Goal: Transaction & Acquisition: Purchase product/service

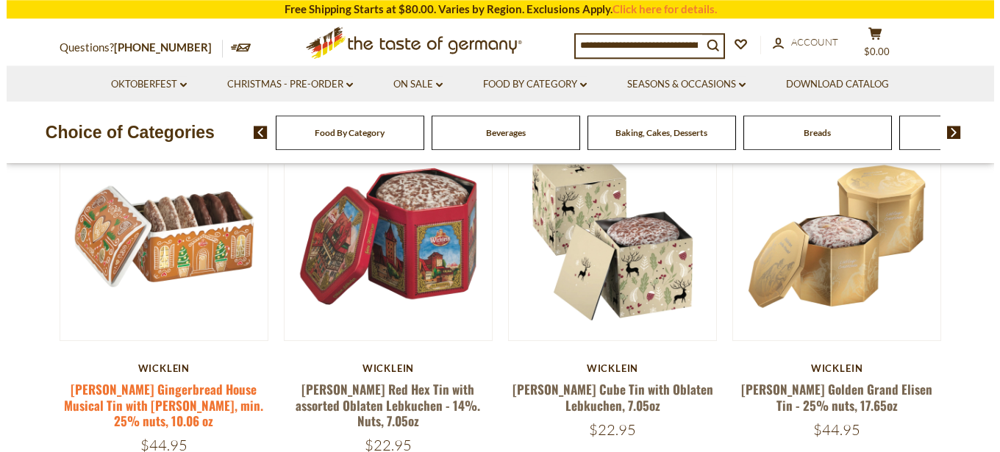
scroll to position [250, 0]
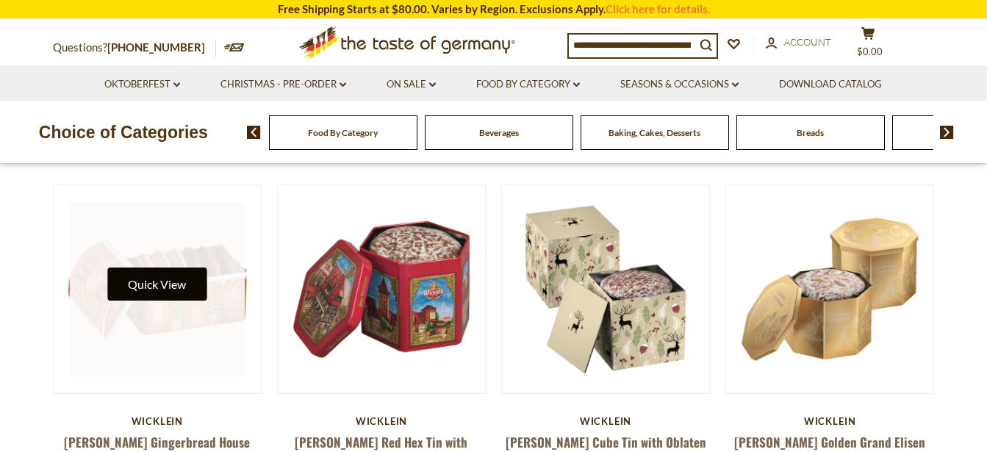
click at [178, 283] on button "Quick View" at bounding box center [156, 284] width 99 height 33
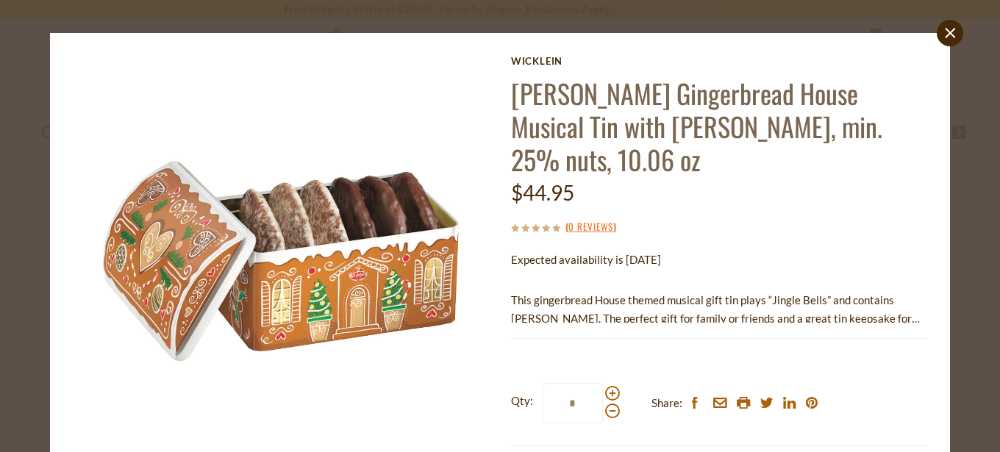
scroll to position [0, 0]
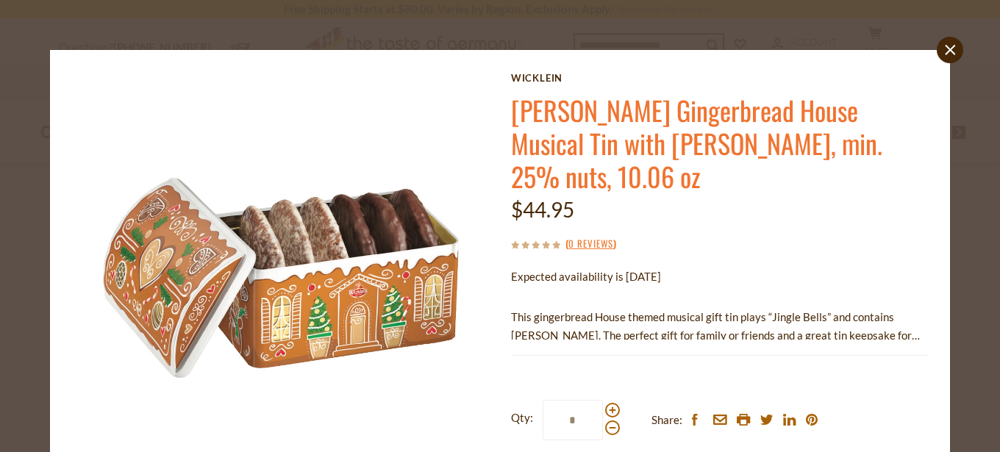
click at [570, 110] on link "Wicklein Gingerbread House Musical Tin with Elisen Lebkuchen, min. 25% nuts, 10…" at bounding box center [696, 142] width 371 height 105
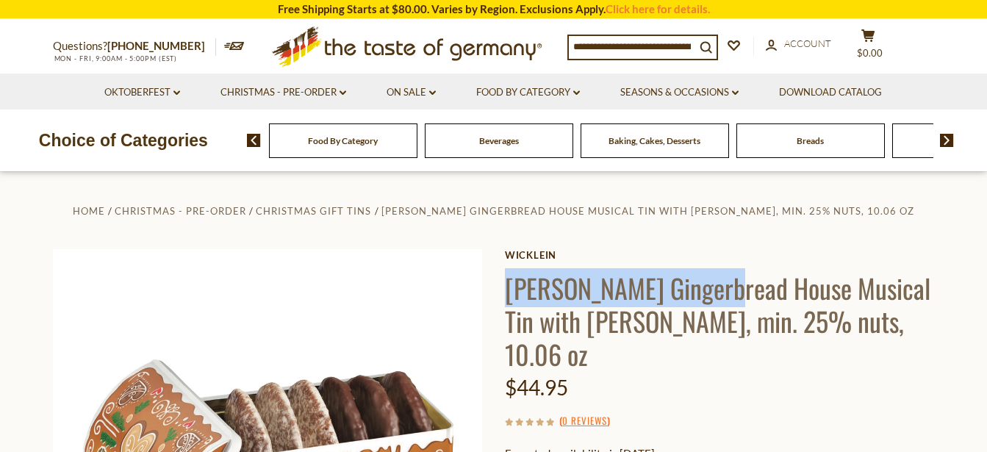
drag, startPoint x: 508, startPoint y: 281, endPoint x: 714, endPoint y: 290, distance: 206.0
click at [714, 290] on h1 "[PERSON_NAME] Gingerbread House Musical Tin with [PERSON_NAME], min. 25% nuts, …" at bounding box center [720, 320] width 430 height 99
copy h1 "Wicklein Gingerbread"
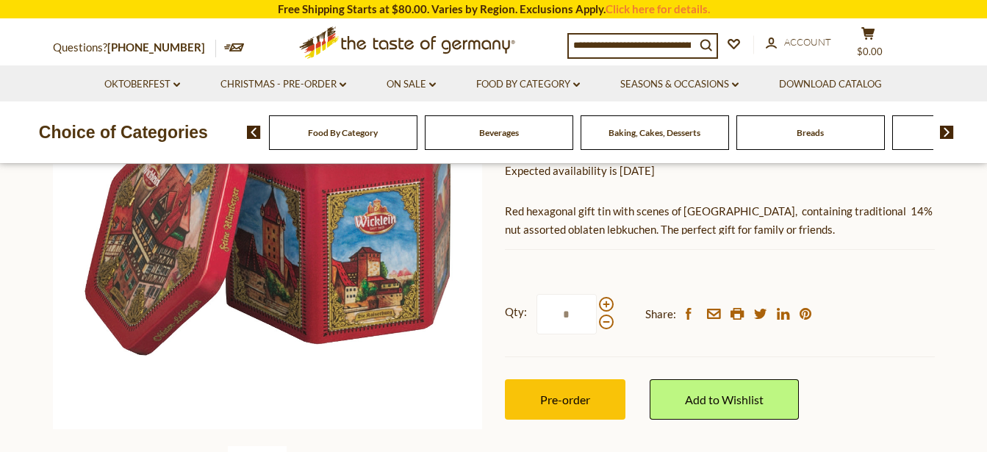
scroll to position [125, 0]
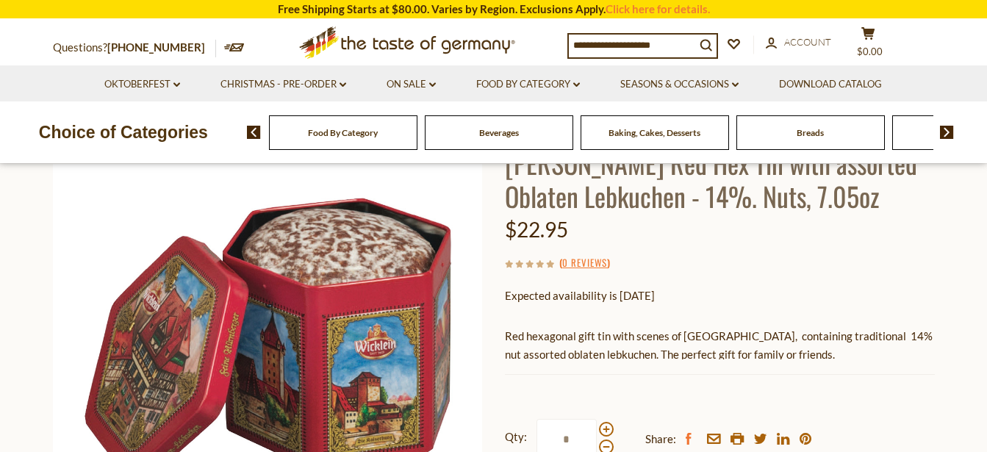
click at [687, 439] on icon at bounding box center [689, 439] width 6 height 12
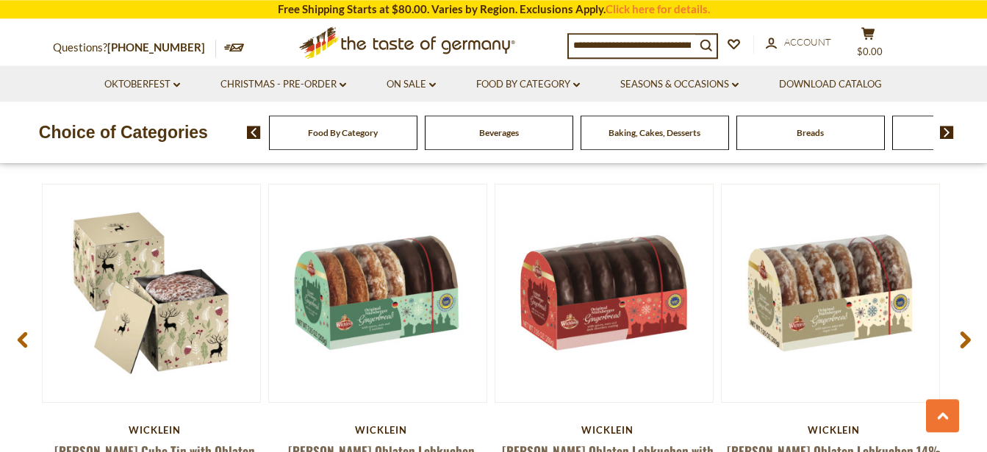
scroll to position [1999, 0]
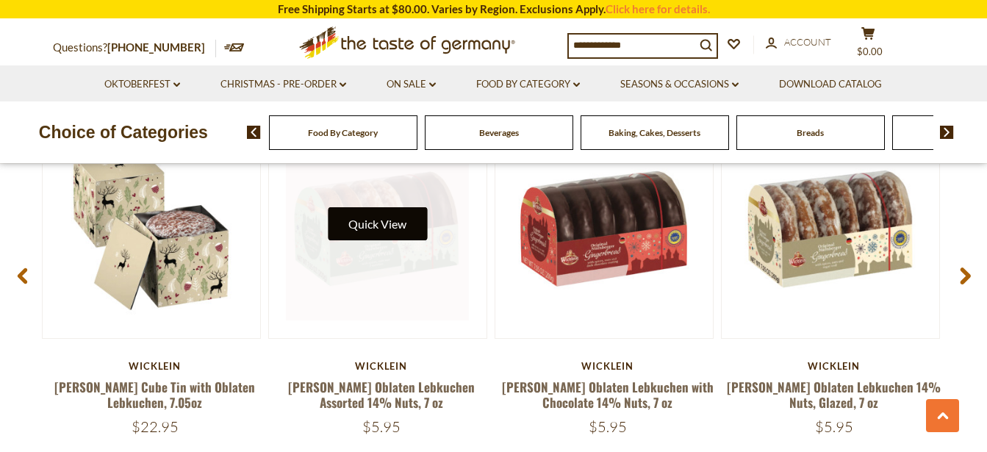
click at [366, 224] on button "Quick View" at bounding box center [377, 223] width 99 height 33
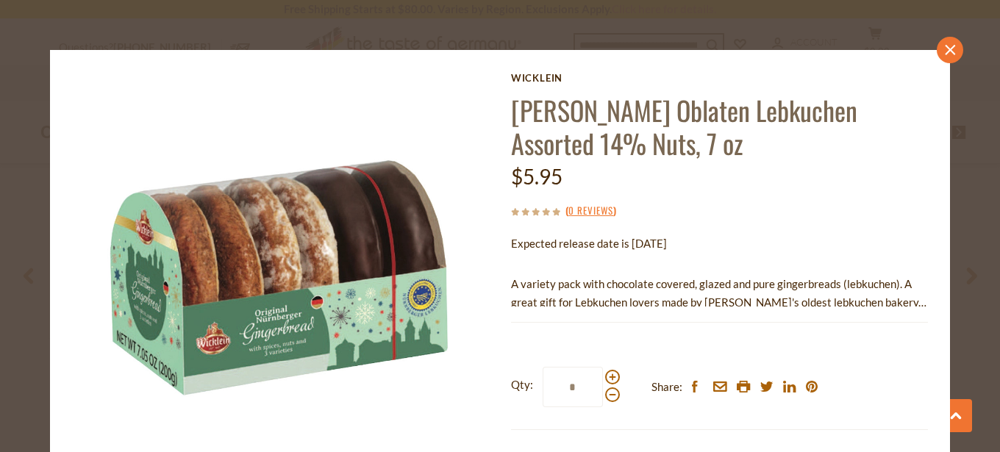
click at [944, 49] on icon at bounding box center [949, 50] width 10 height 10
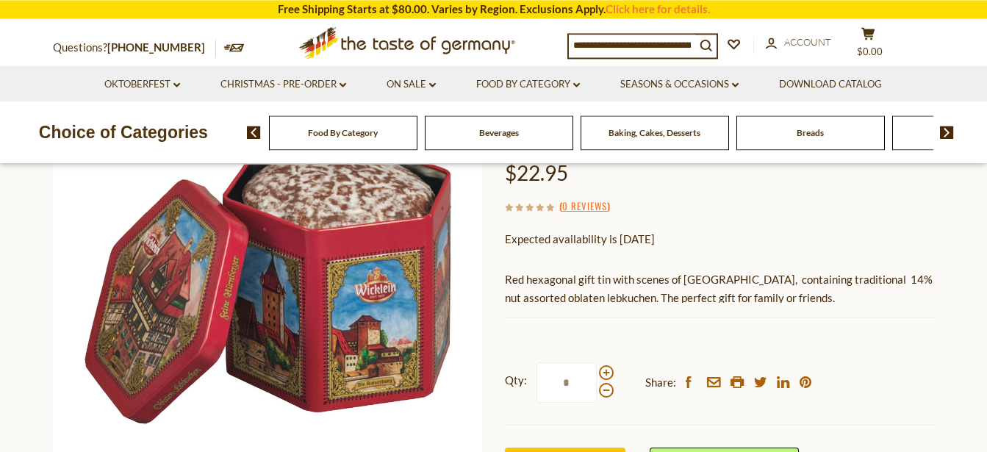
scroll to position [125, 0]
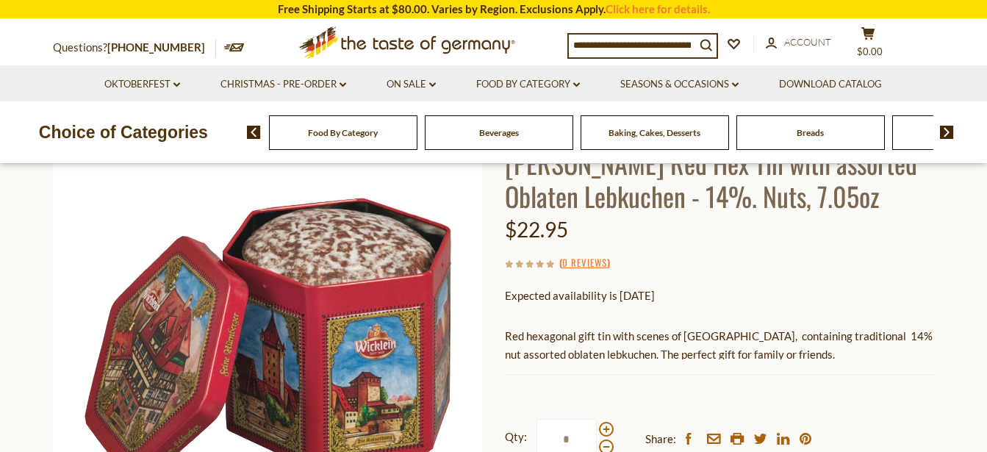
click at [0, 323] on section "Home Christmas - PRE-ORDER Christmas Gift Tins [PERSON_NAME] Red Hex Tin with a…" at bounding box center [493, 373] width 987 height 653
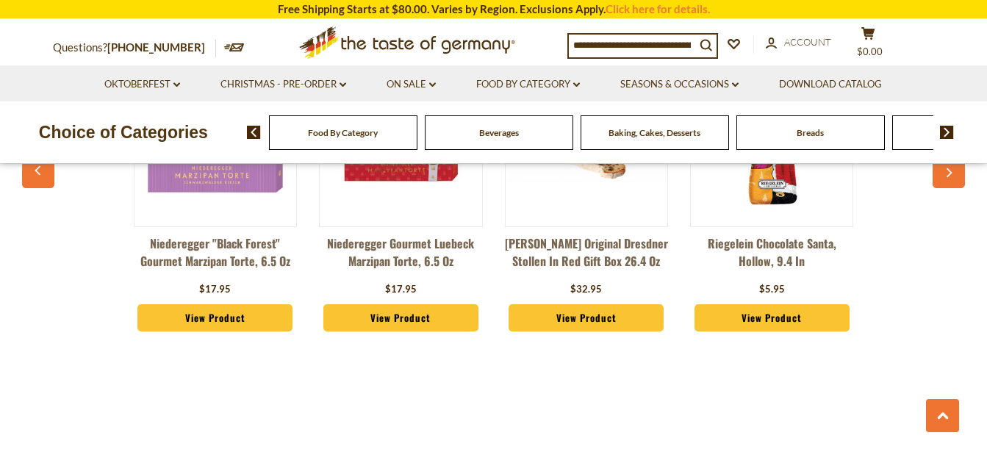
scroll to position [1124, 0]
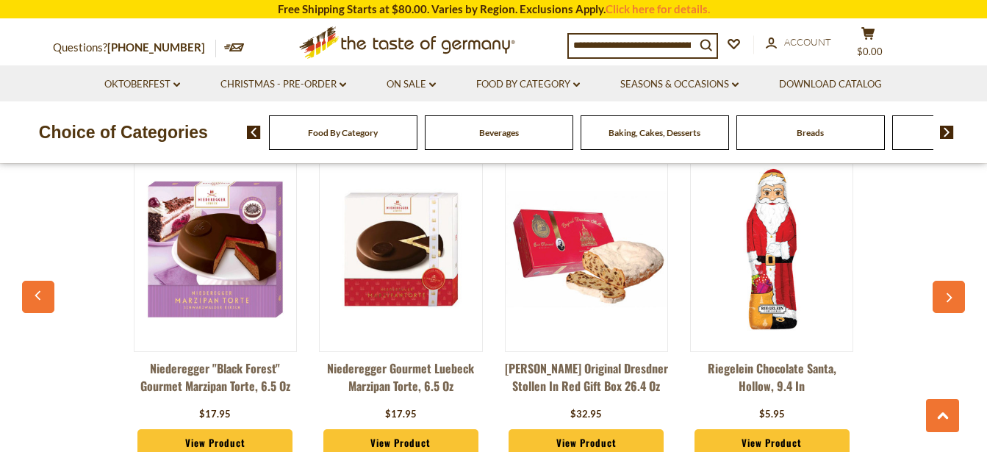
click at [941, 297] on button "button" at bounding box center [949, 297] width 32 height 32
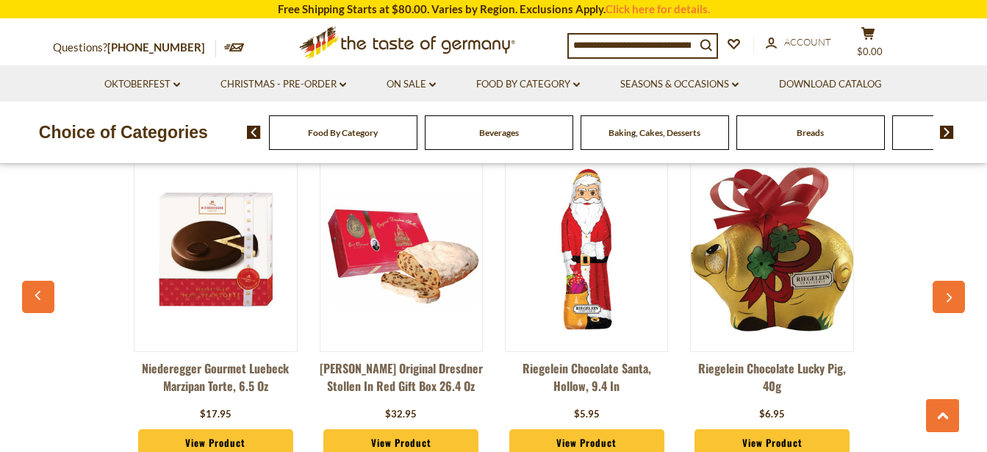
click at [948, 297] on icon "button" at bounding box center [949, 298] width 10 height 10
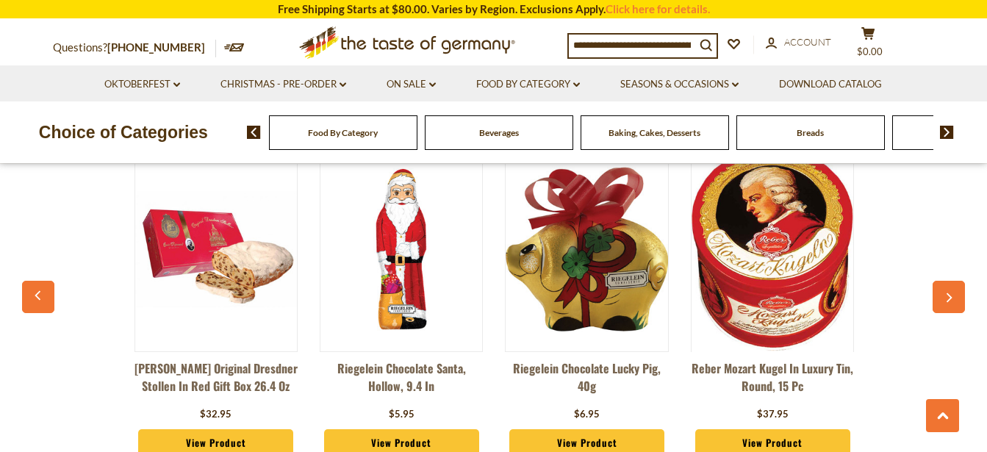
click at [953, 296] on icon "button" at bounding box center [949, 298] width 10 height 10
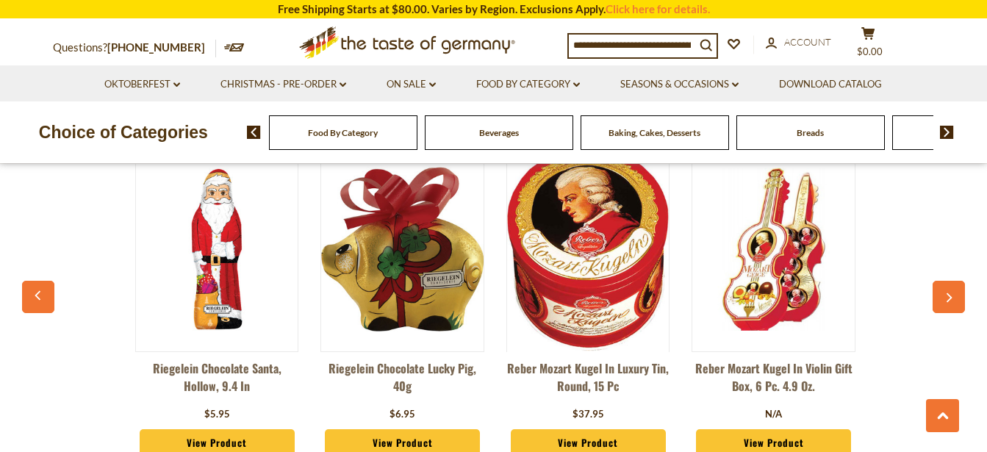
scroll to position [0, 556]
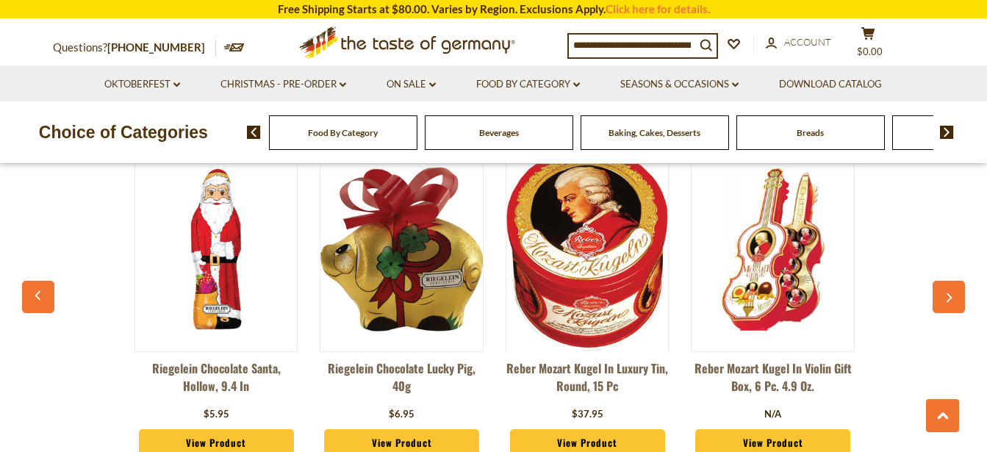
click at [953, 296] on icon "button" at bounding box center [949, 298] width 10 height 10
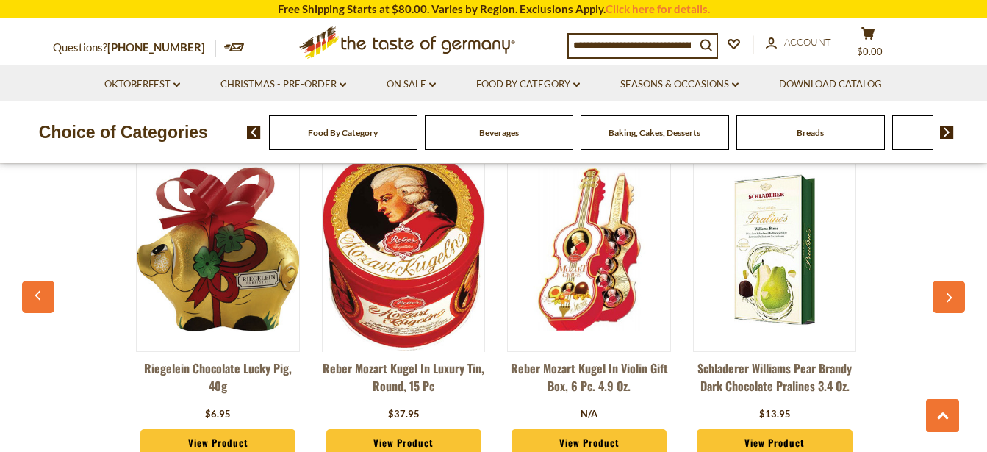
scroll to position [0, 741]
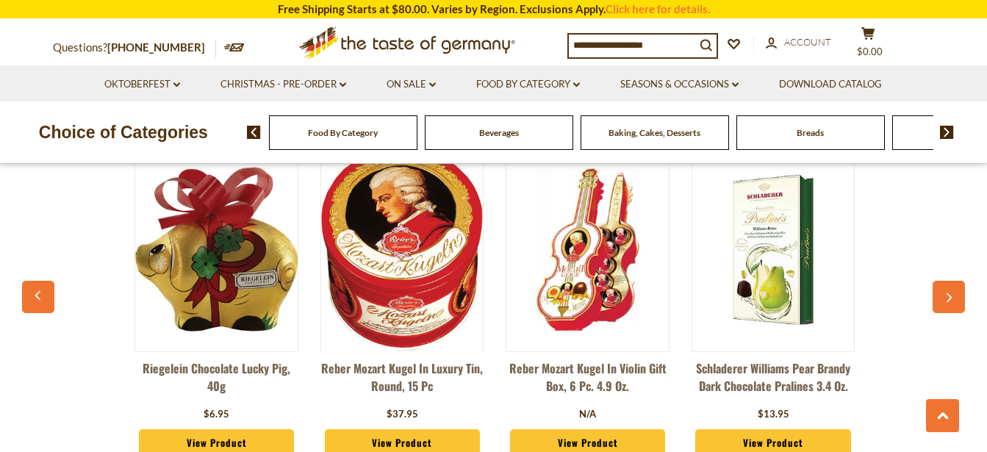
click at [953, 296] on icon "button" at bounding box center [949, 298] width 10 height 10
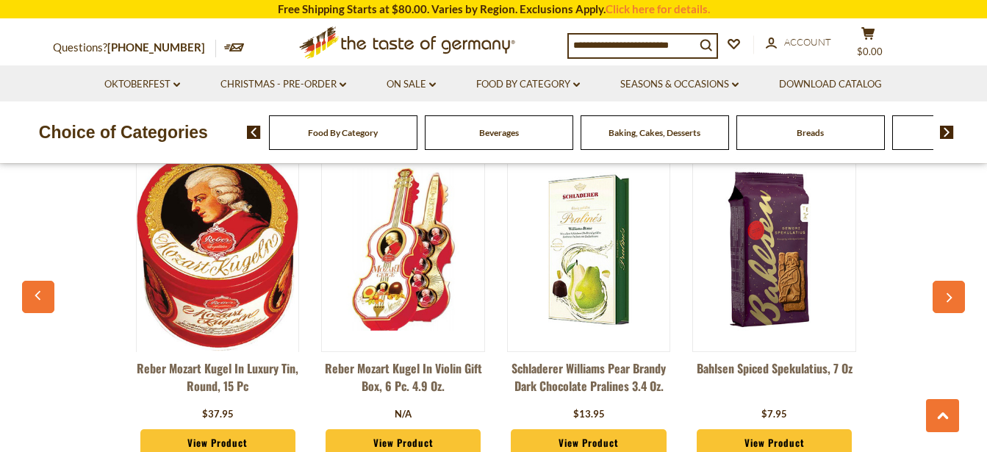
scroll to position [0, 926]
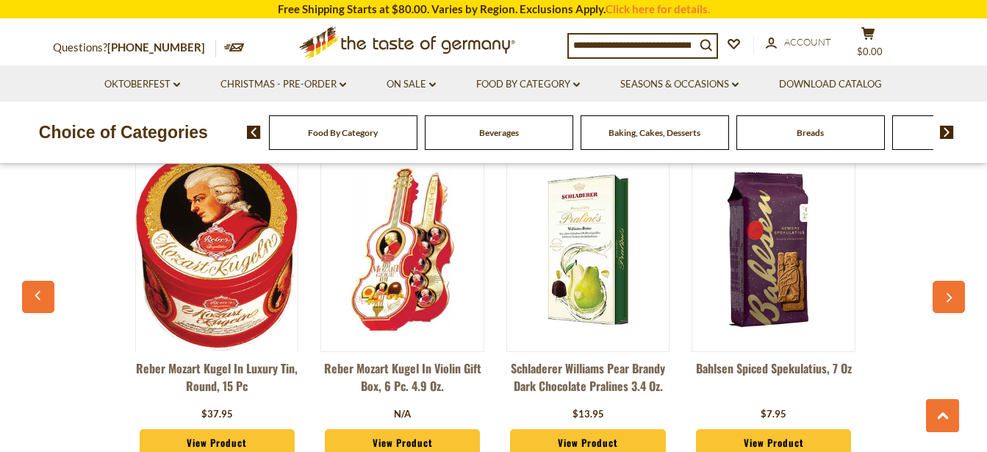
click at [953, 296] on icon "button" at bounding box center [949, 298] width 10 height 10
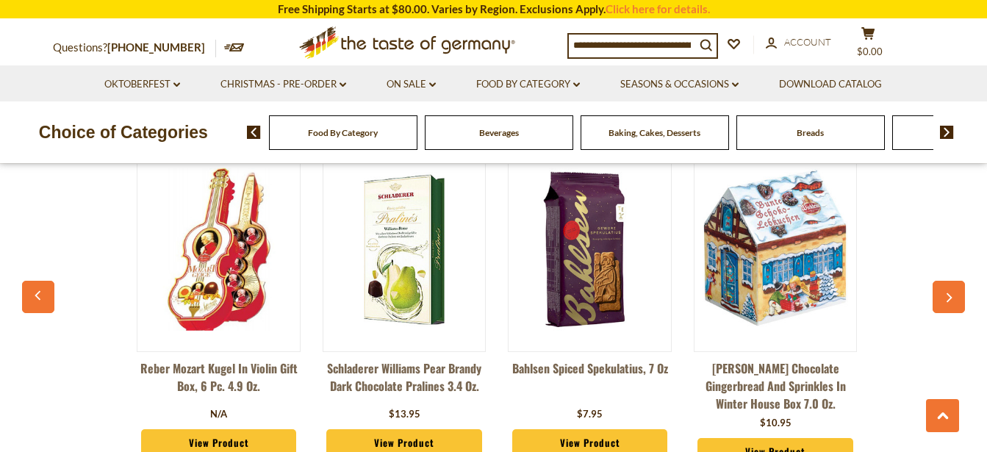
scroll to position [0, 1111]
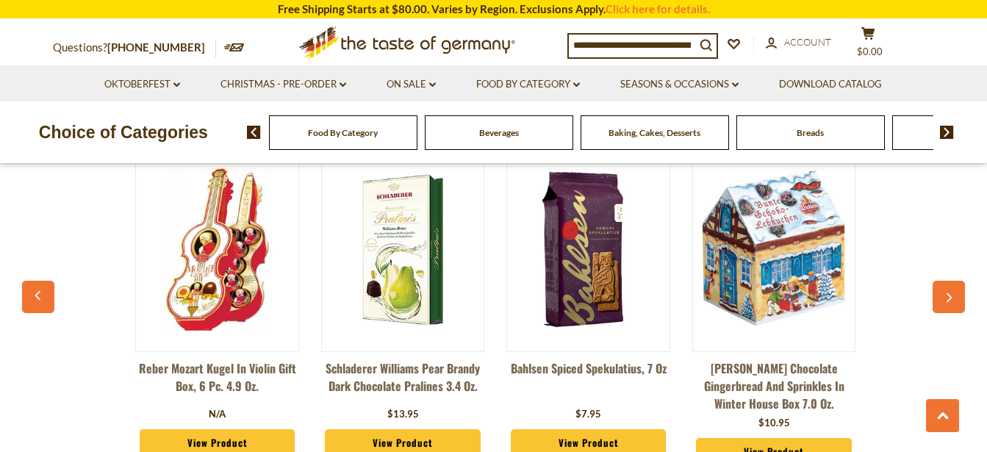
click at [953, 296] on icon "button" at bounding box center [949, 298] width 10 height 10
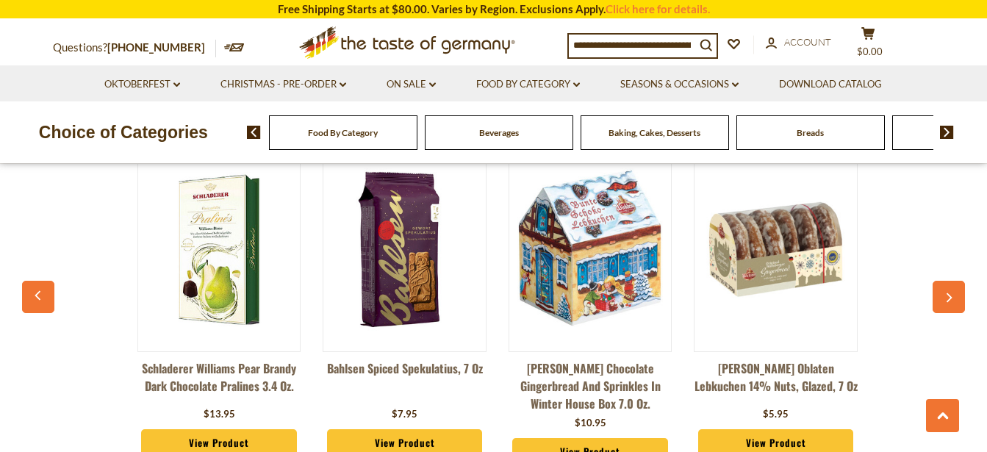
scroll to position [0, 1296]
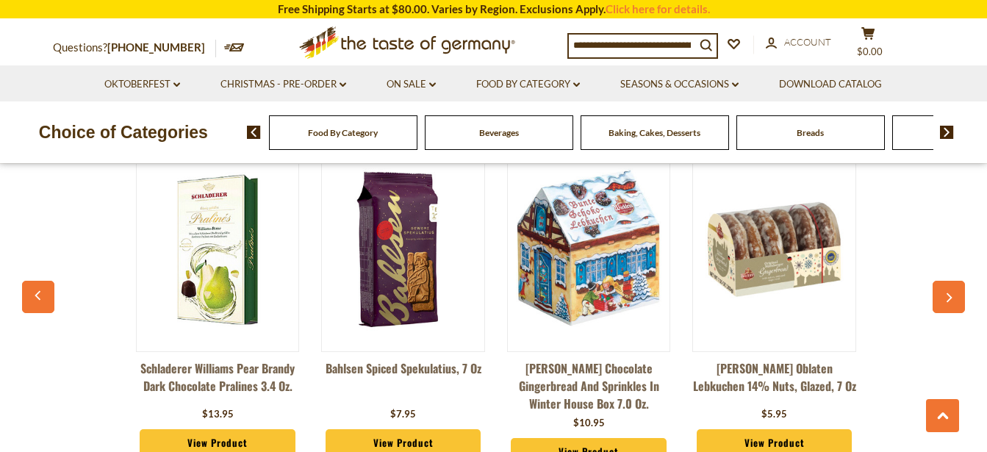
click at [953, 296] on icon "button" at bounding box center [949, 298] width 10 height 10
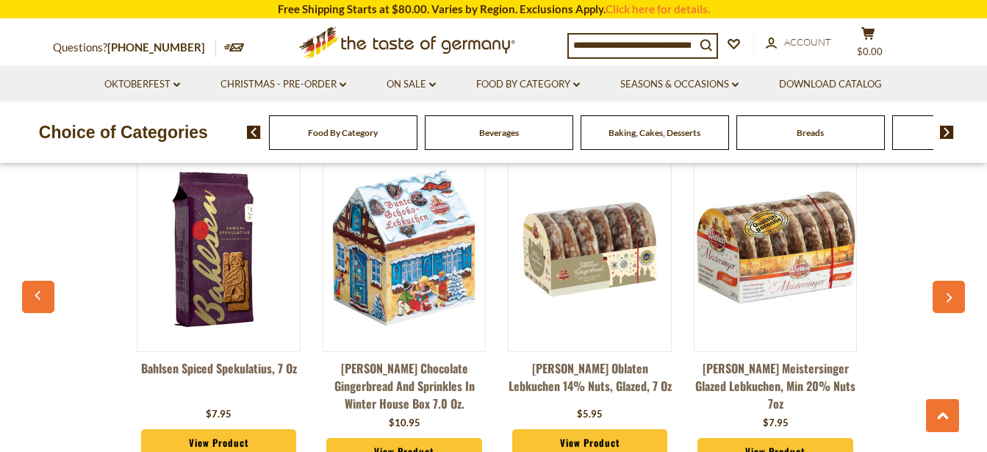
scroll to position [0, 1482]
click at [953, 296] on icon "button" at bounding box center [949, 298] width 10 height 10
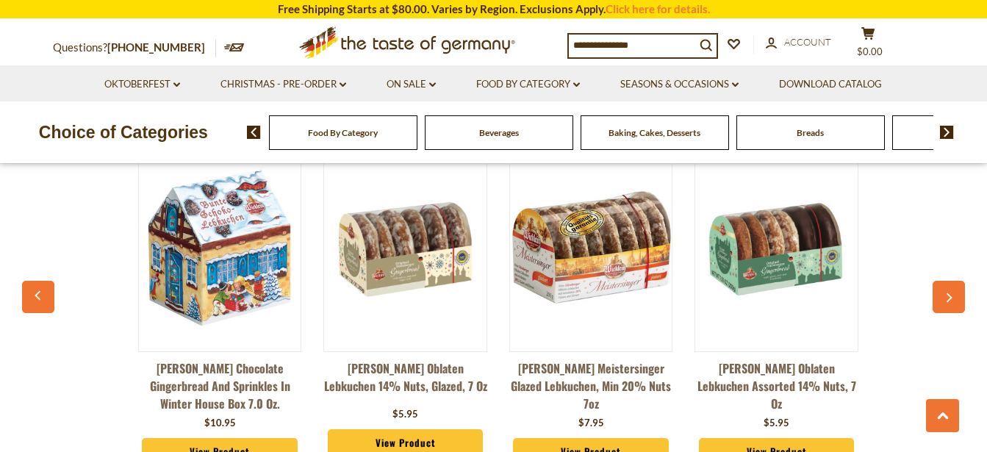
scroll to position [0, 1667]
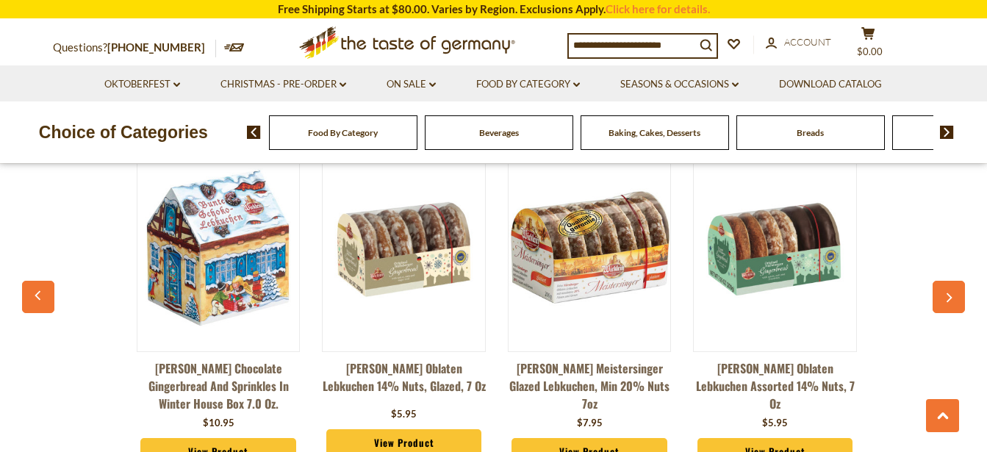
click at [953, 296] on icon "button" at bounding box center [949, 298] width 10 height 10
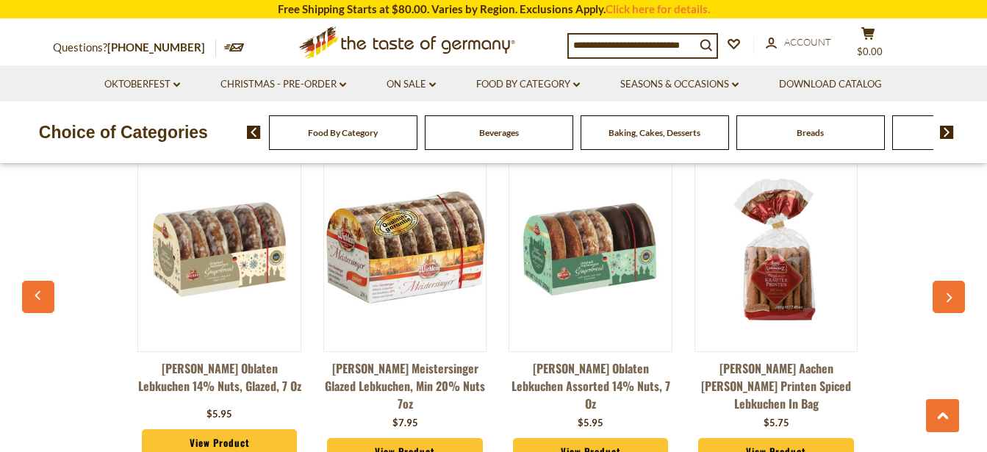
scroll to position [0, 1852]
click at [953, 296] on icon "button" at bounding box center [949, 298] width 10 height 10
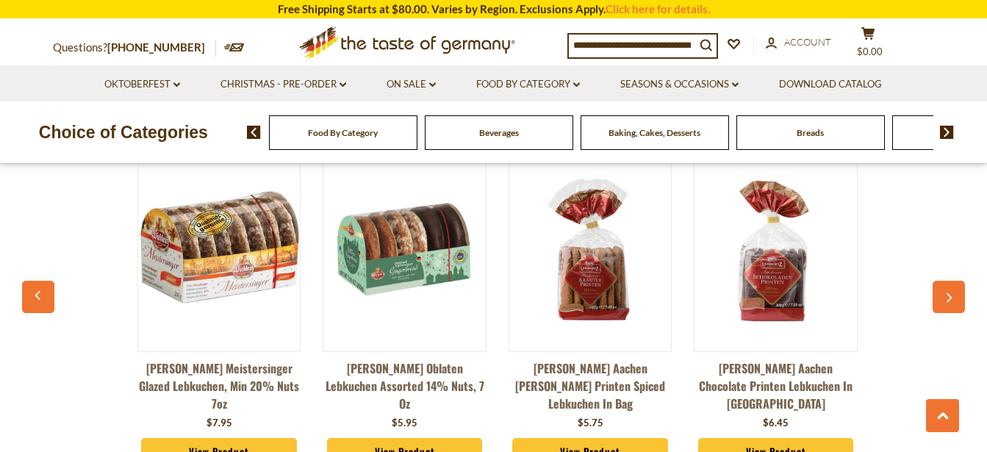
click at [953, 296] on icon "button" at bounding box center [949, 298] width 10 height 10
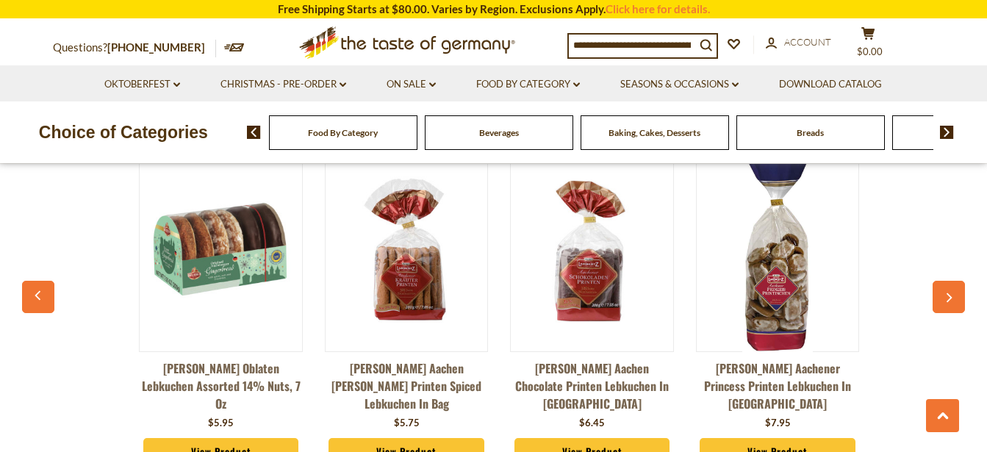
scroll to position [0, 2223]
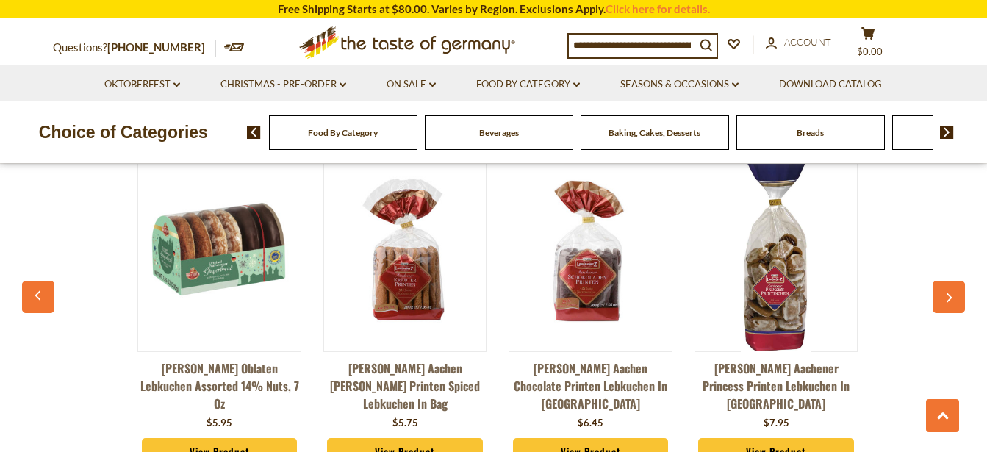
click at [954, 296] on button "button" at bounding box center [949, 297] width 32 height 32
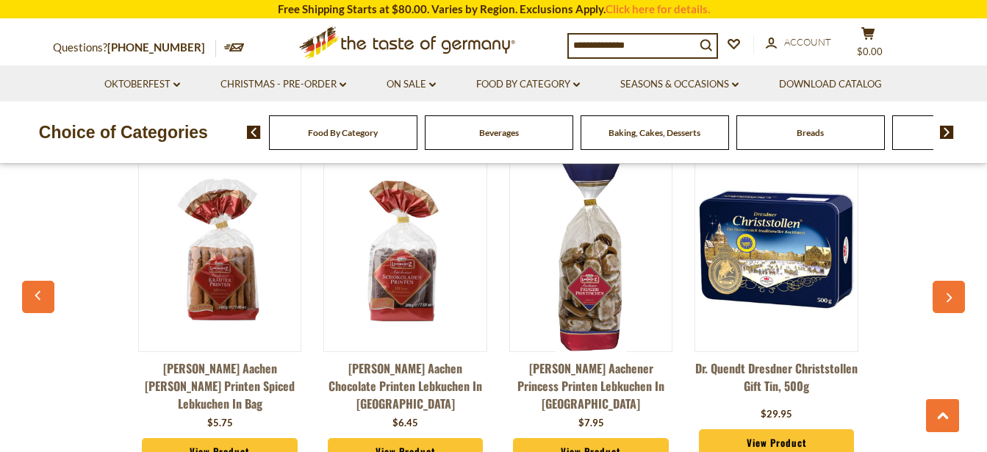
click at [954, 296] on button "button" at bounding box center [949, 297] width 32 height 32
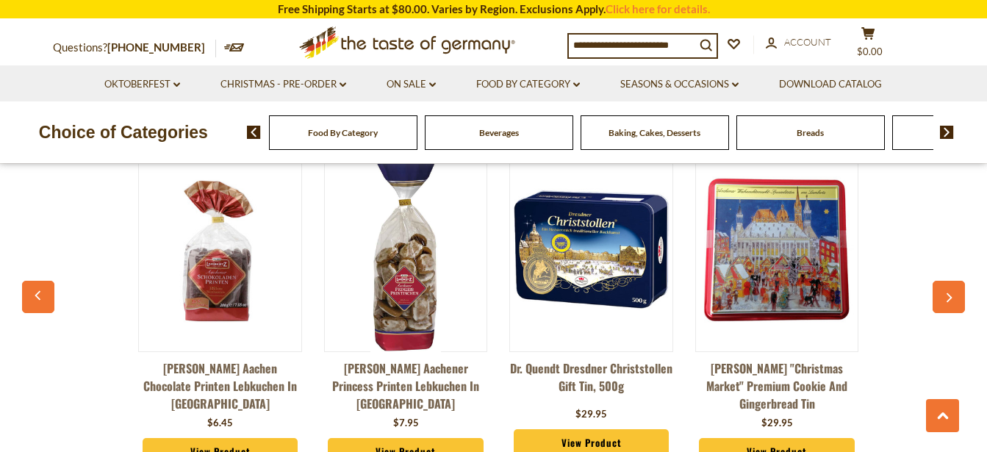
click at [954, 296] on button "button" at bounding box center [949, 297] width 32 height 32
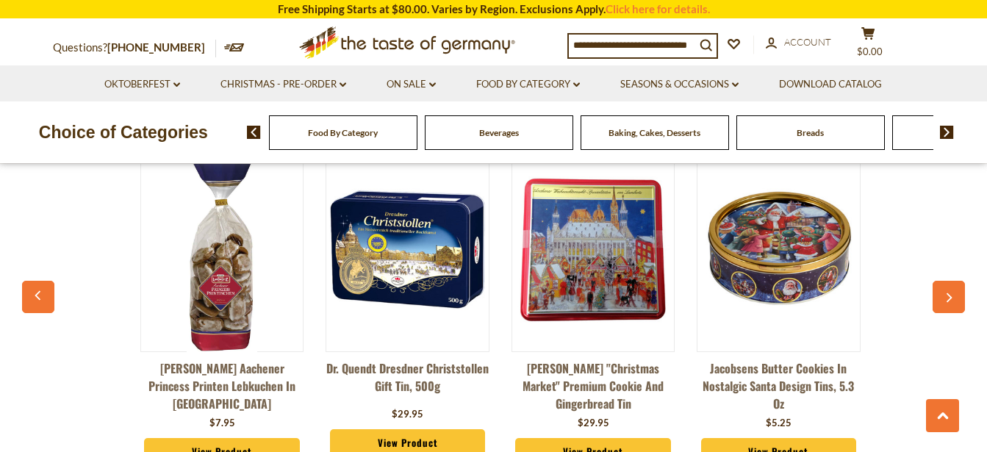
scroll to position [0, 2778]
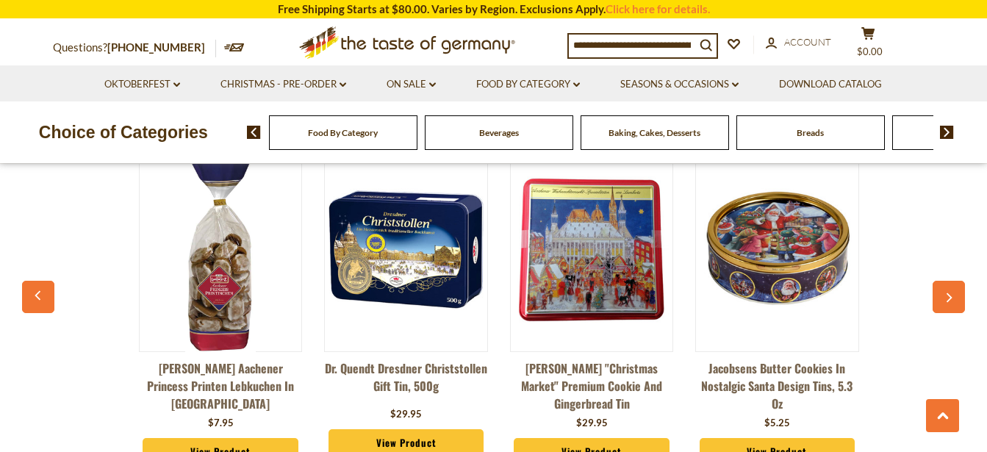
click at [954, 298] on button "button" at bounding box center [949, 297] width 32 height 32
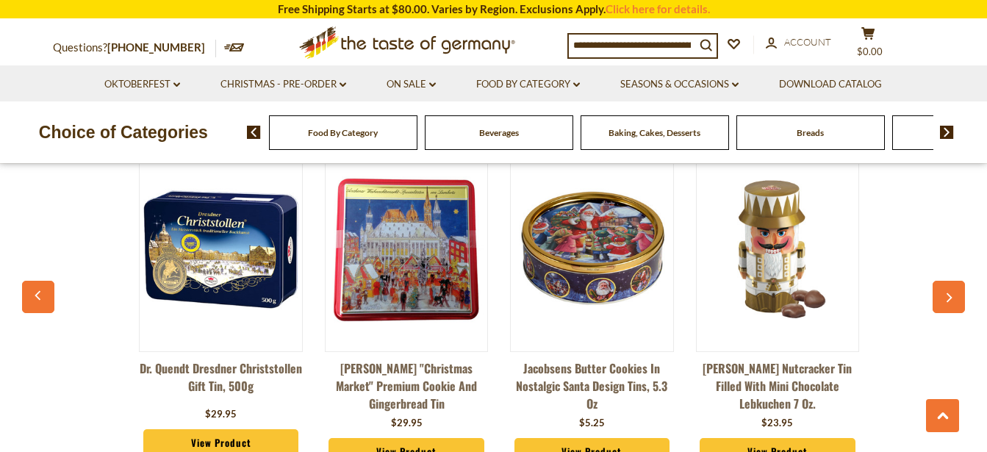
click at [954, 298] on button "button" at bounding box center [949, 297] width 32 height 32
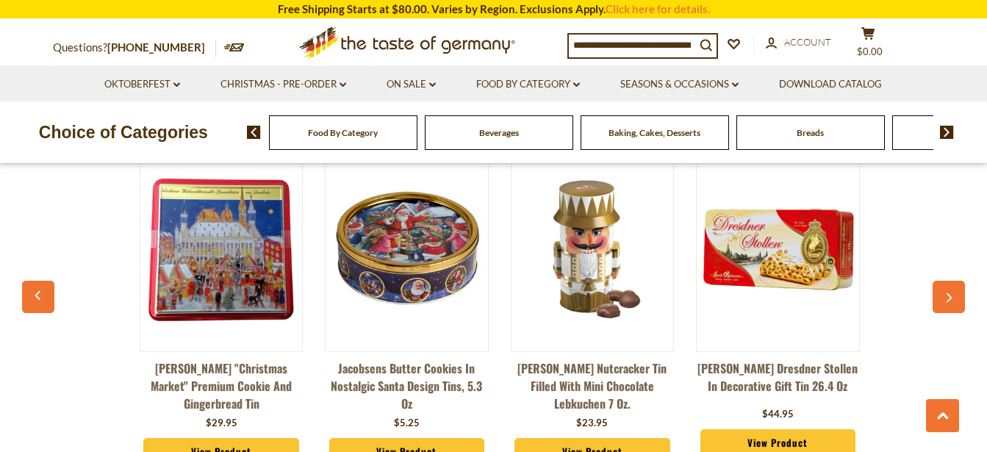
click at [954, 298] on button "button" at bounding box center [949, 297] width 32 height 32
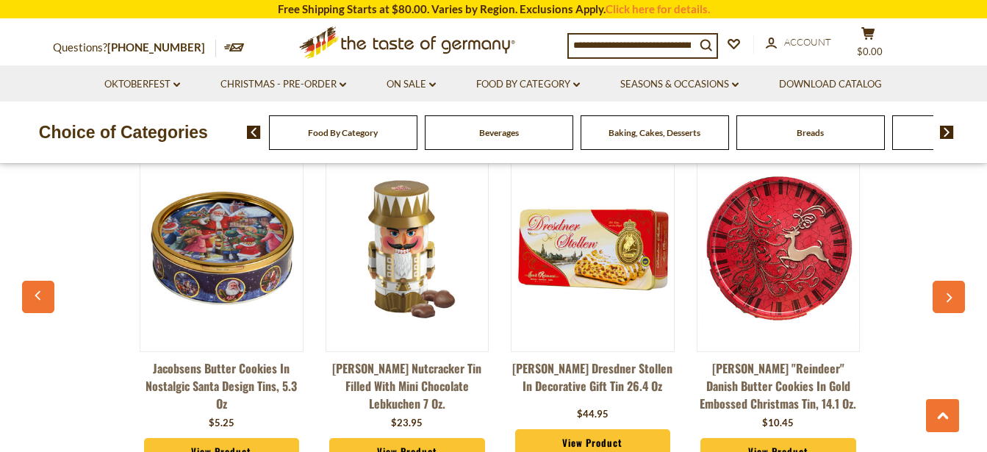
click at [954, 298] on button "button" at bounding box center [949, 297] width 32 height 32
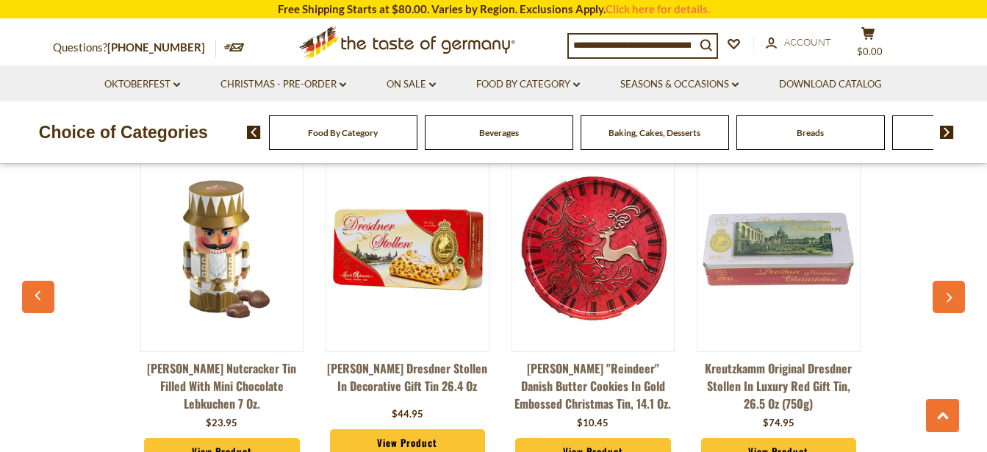
click at [954, 298] on button "button" at bounding box center [949, 297] width 32 height 32
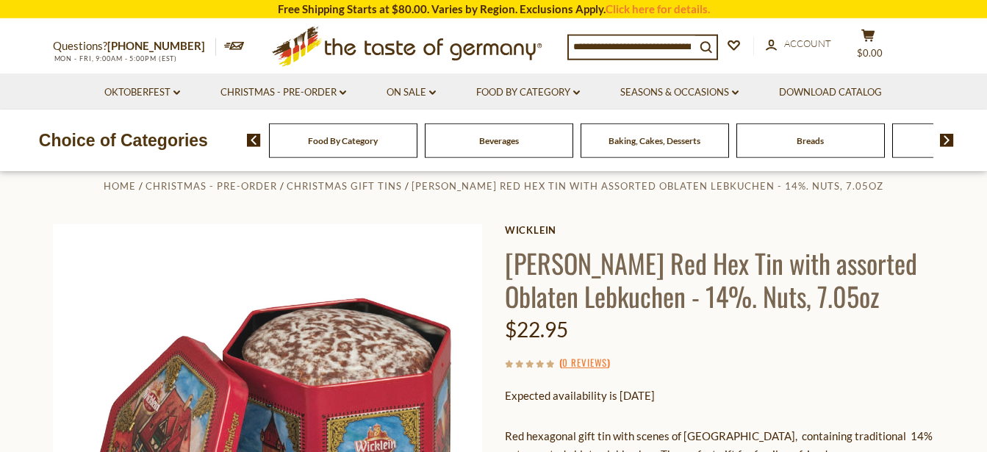
scroll to position [0, 0]
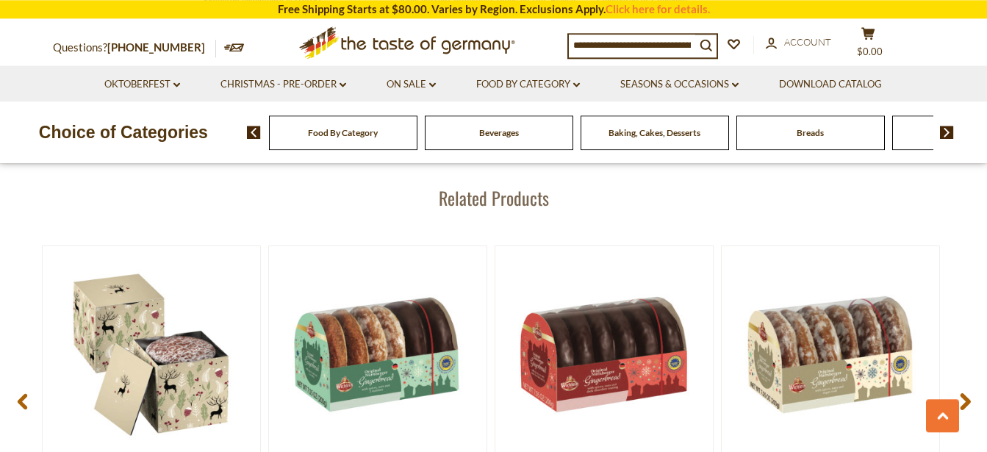
scroll to position [1749, 0]
